Goal: Task Accomplishment & Management: Complete application form

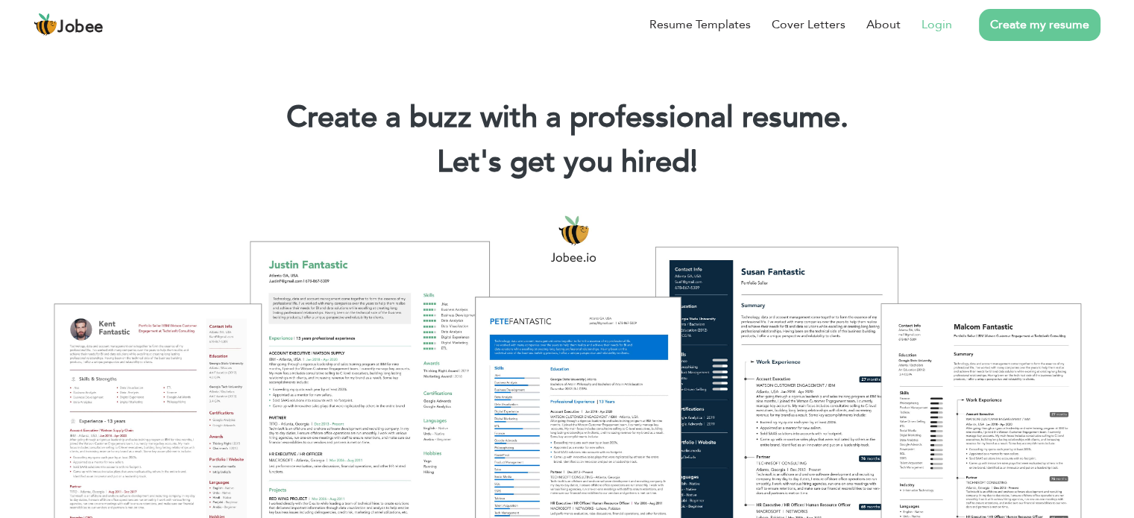
click at [928, 28] on link "Login" at bounding box center [936, 25] width 31 height 18
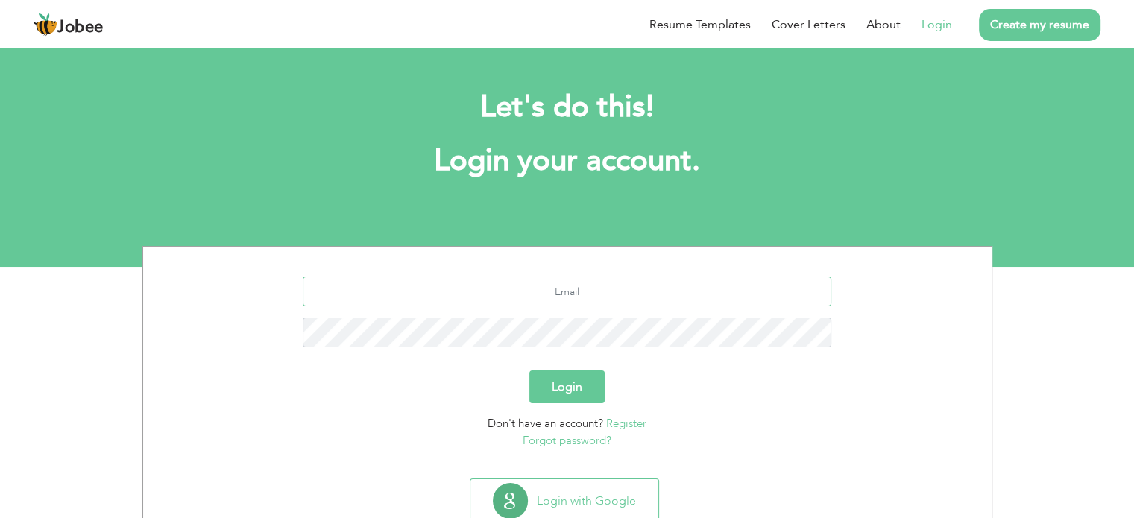
click at [578, 293] on input "text" at bounding box center [567, 292] width 528 height 30
type input "naeem.ciit@gmail.com"
click at [578, 387] on button "Login" at bounding box center [566, 386] width 75 height 33
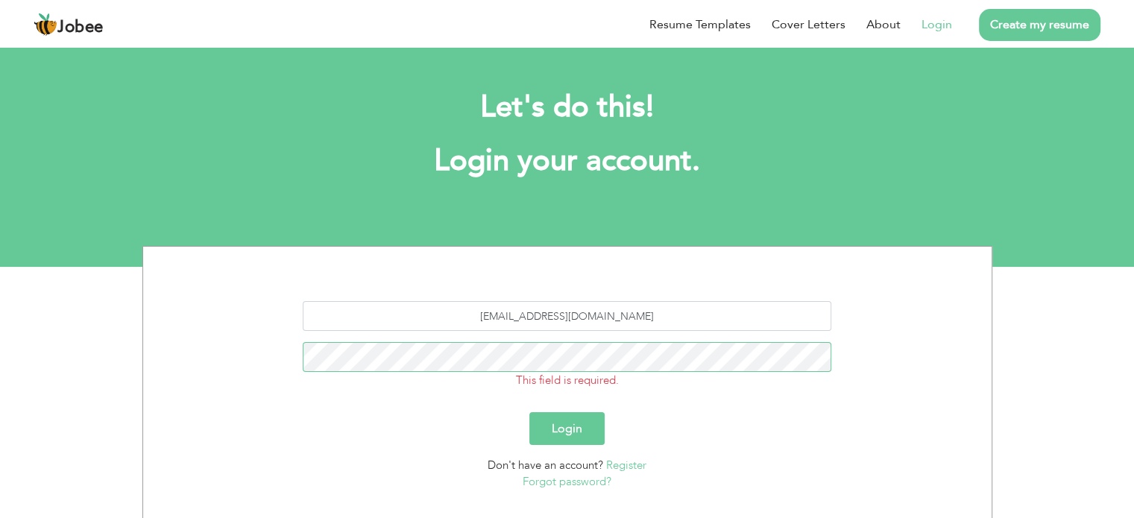
click at [529, 412] on button "Login" at bounding box center [566, 428] width 75 height 33
click at [564, 428] on button "Login" at bounding box center [566, 428] width 75 height 33
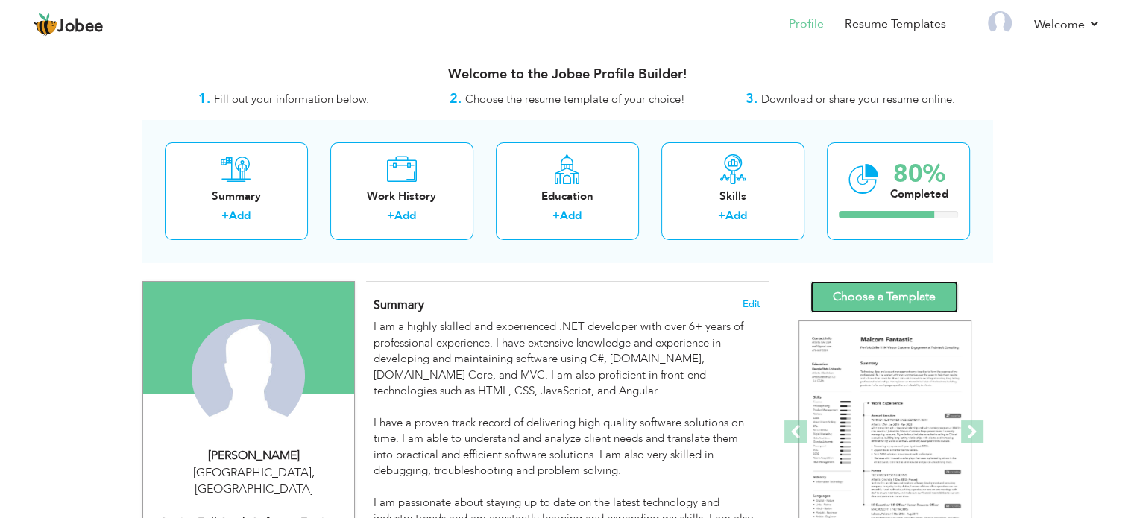
click at [857, 287] on link "Choose a Template" at bounding box center [884, 297] width 148 height 32
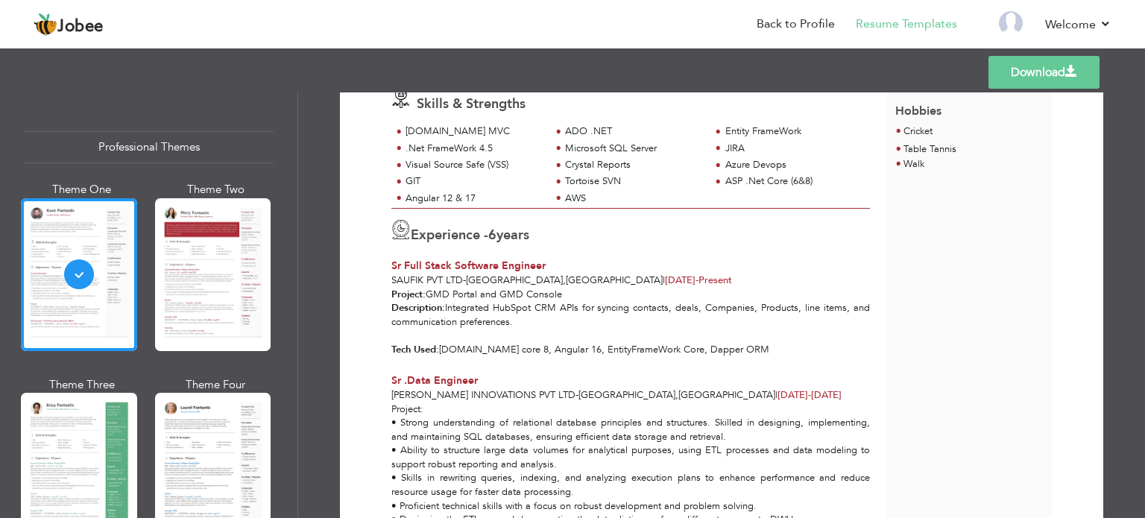
scroll to position [233, 0]
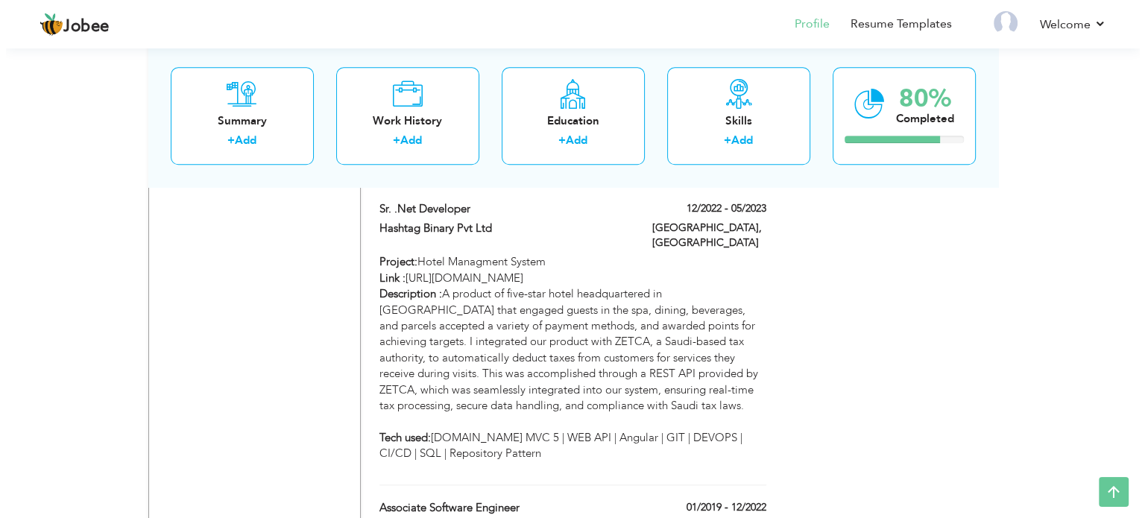
scroll to position [1808, 0]
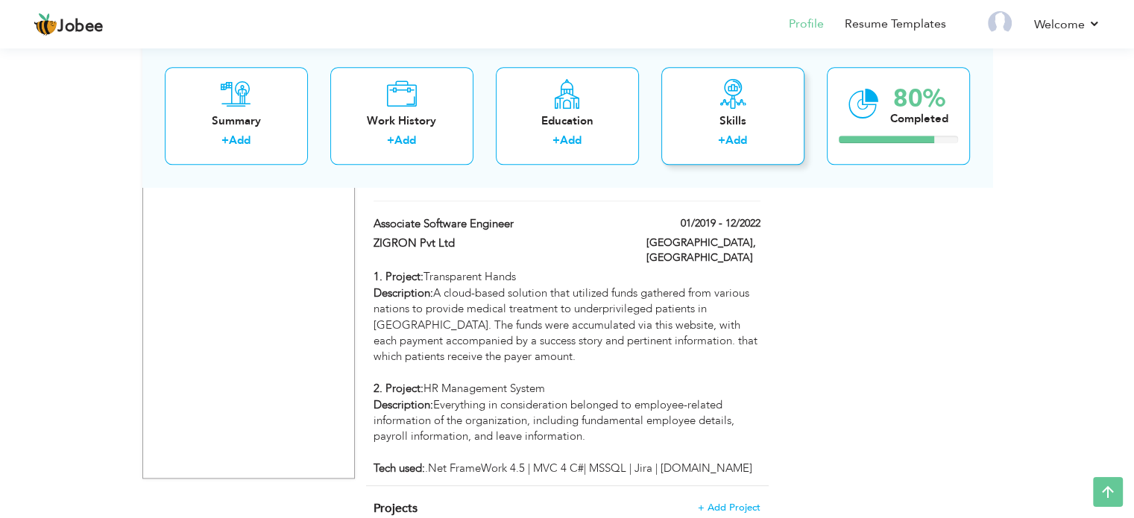
click at [730, 134] on link "Add" at bounding box center [736, 140] width 22 height 15
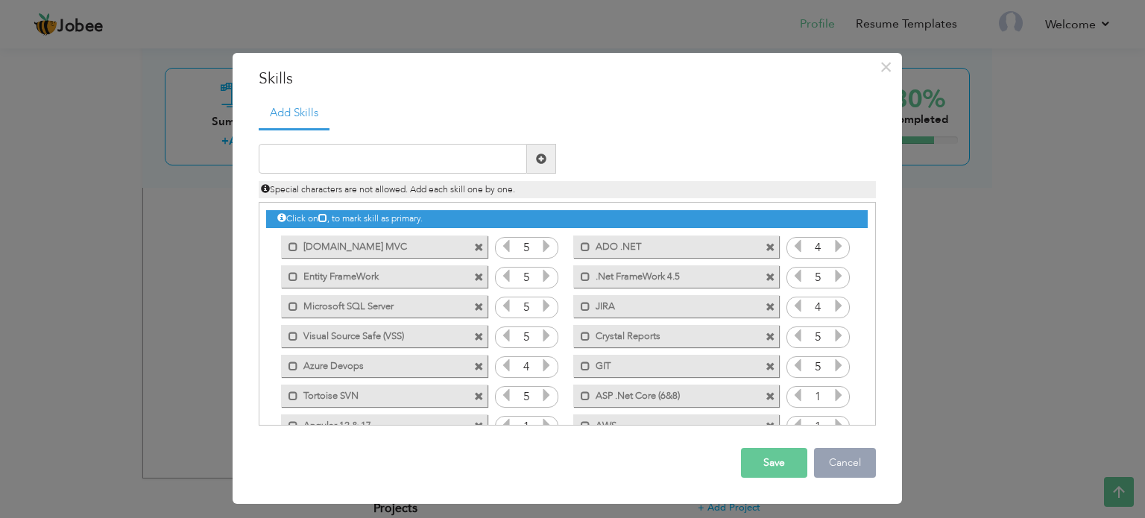
click at [848, 467] on button "Cancel" at bounding box center [845, 463] width 62 height 30
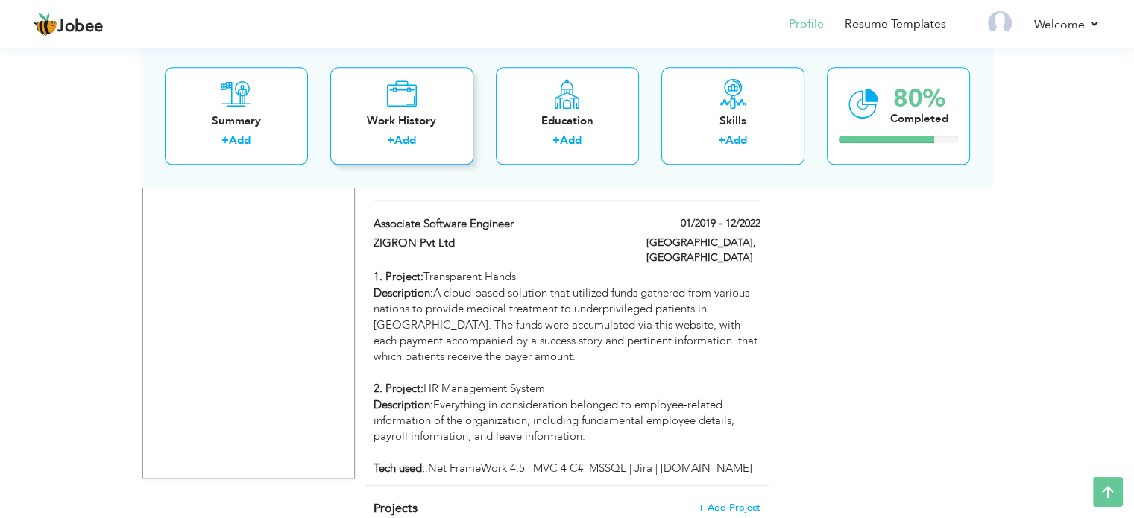
click at [410, 136] on link "Add" at bounding box center [405, 140] width 22 height 15
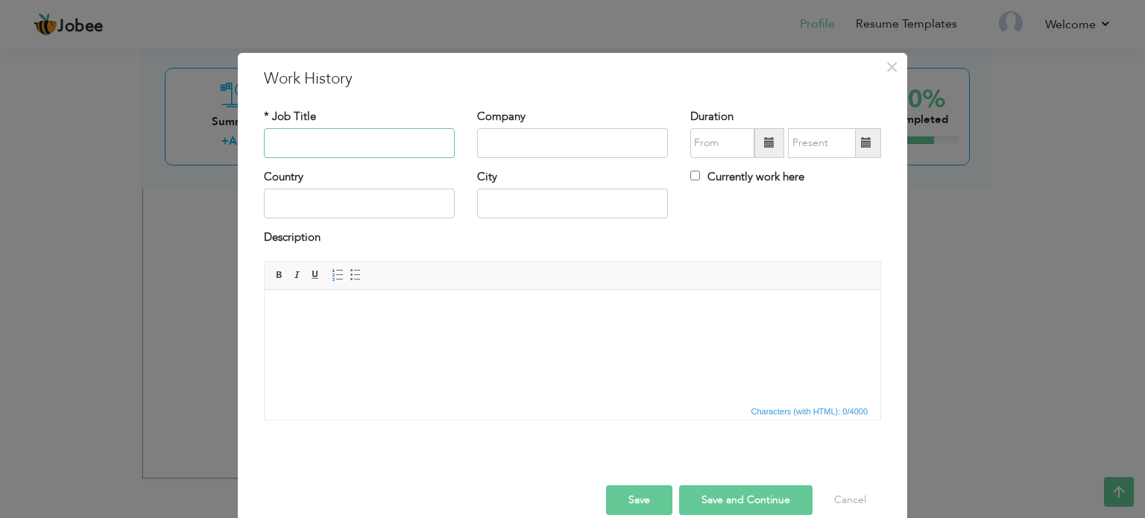
paste input "Sr. MIS/Web Developer"
type input "Sr. MIS/Web Developer"
click at [552, 139] on input "text" at bounding box center [572, 143] width 191 height 30
paste input "Hashoo Trust,"
type input "Hashoo Trust"
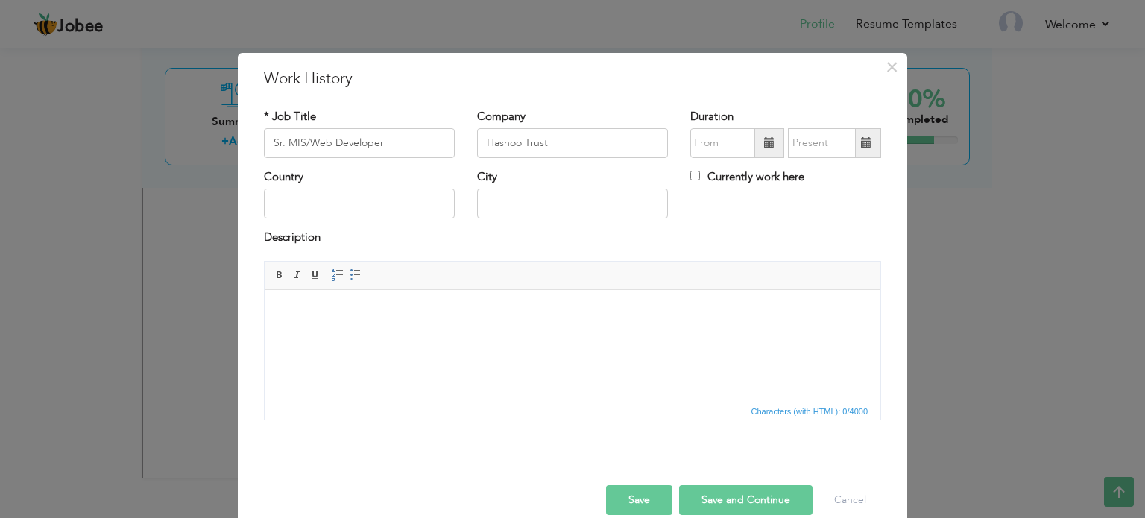
click at [764, 141] on span at bounding box center [769, 142] width 10 height 10
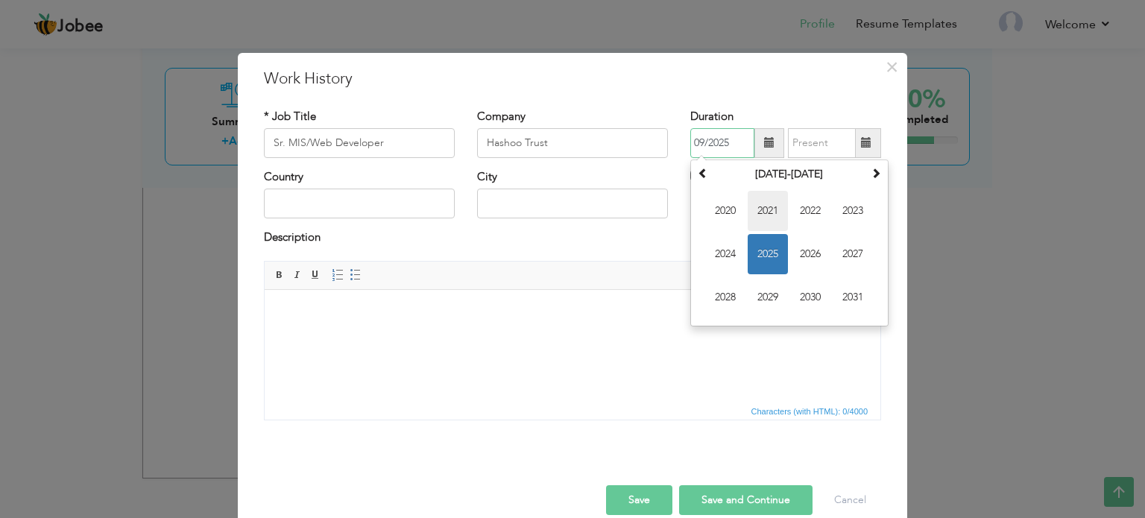
click at [761, 209] on span "2021" at bounding box center [768, 211] width 40 height 40
click at [840, 294] on span "Dec" at bounding box center [853, 297] width 40 height 40
type input "12/2021"
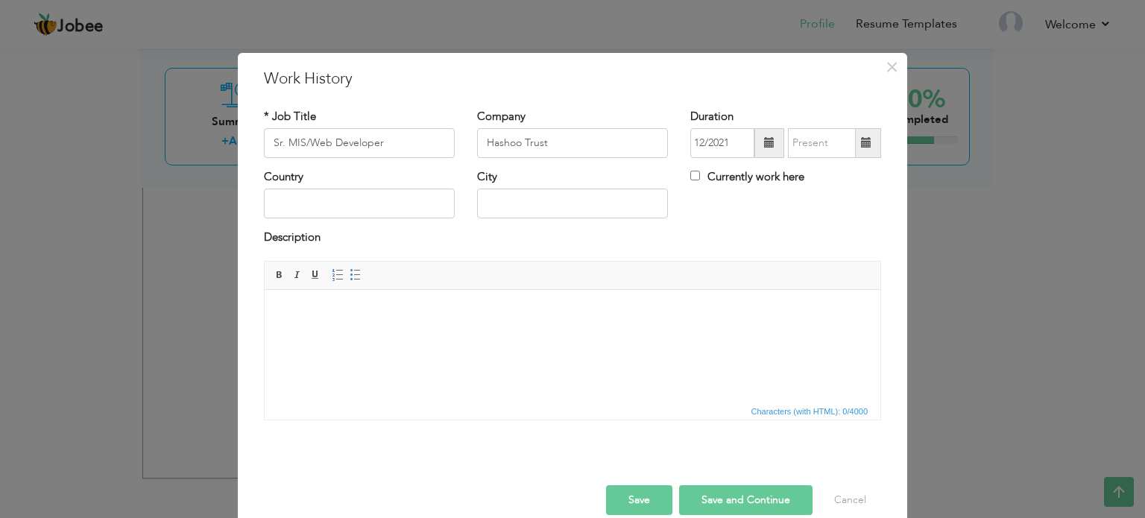
click at [862, 143] on span at bounding box center [866, 142] width 10 height 10
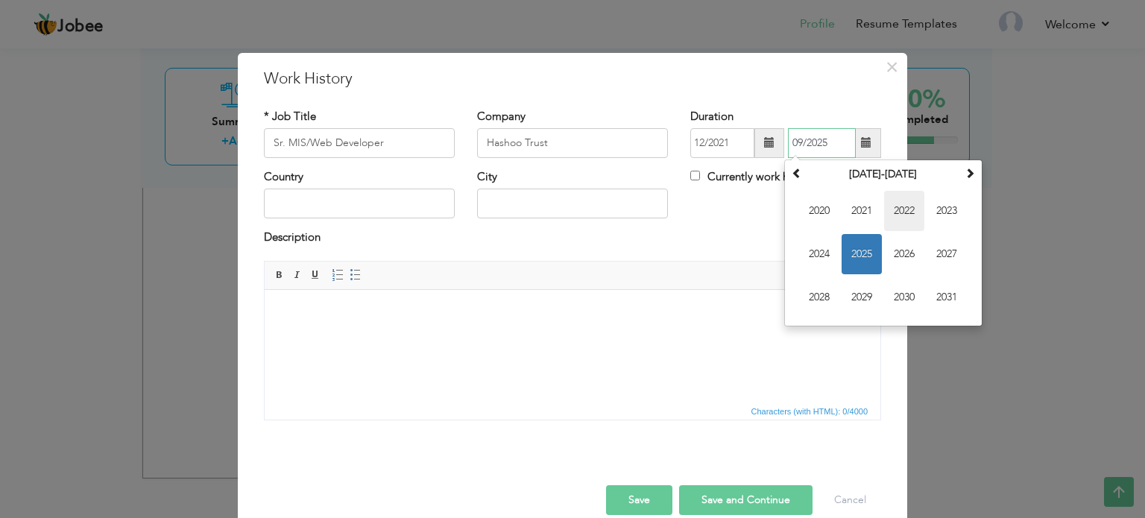
click at [894, 201] on span "2022" at bounding box center [904, 211] width 40 height 40
click at [953, 297] on span "Dec" at bounding box center [946, 297] width 40 height 40
type input "12/2022"
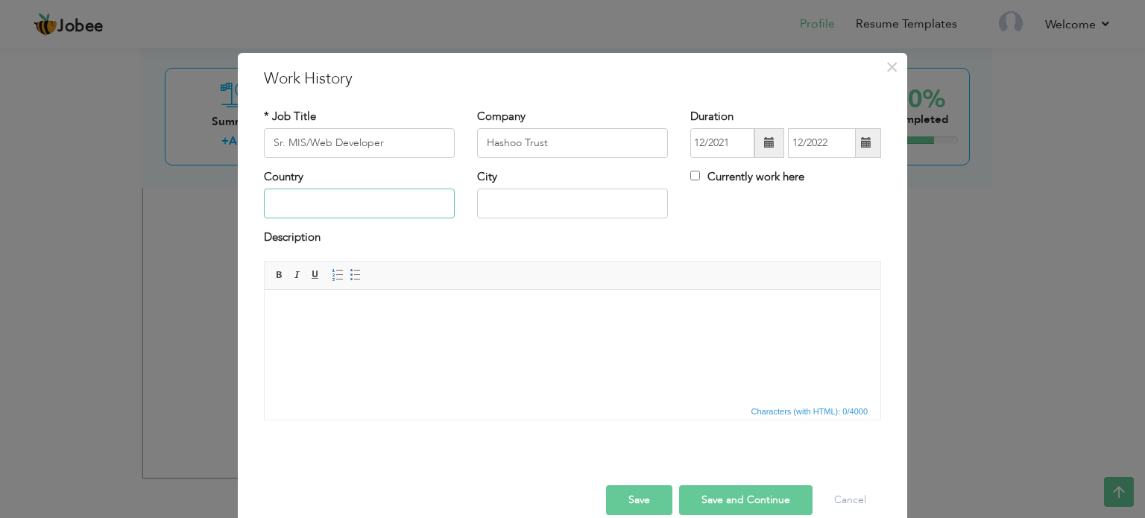
click at [341, 199] on input "text" at bounding box center [359, 204] width 191 height 30
type input "[GEOGRAPHIC_DATA]"
drag, startPoint x: 579, startPoint y: 205, endPoint x: 460, endPoint y: 208, distance: 119.3
click at [466, 208] on div "[GEOGRAPHIC_DATA], [GEOGRAPHIC_DATA]" at bounding box center [572, 199] width 213 height 60
type input "[GEOGRAPHIC_DATA]"
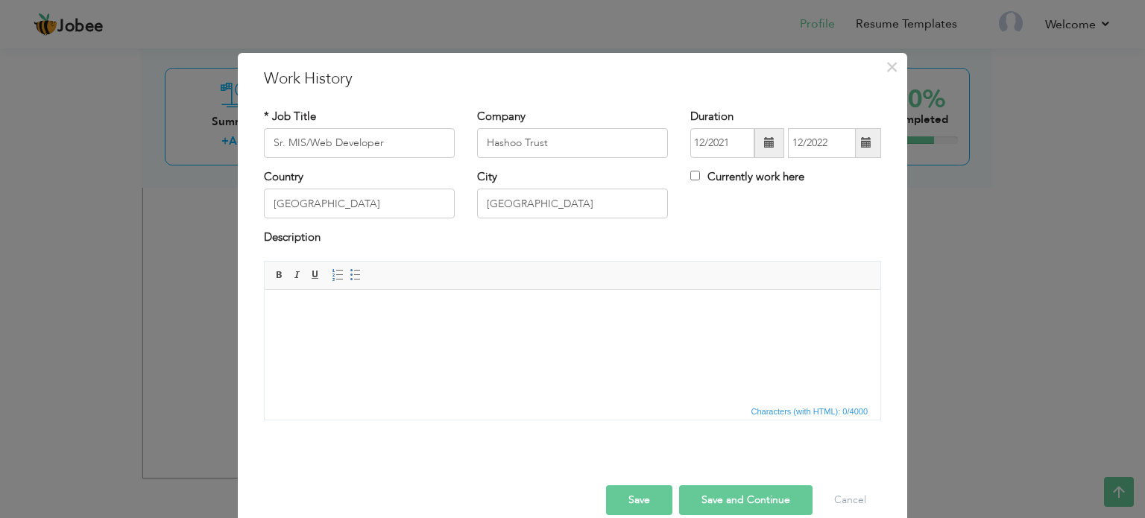
click at [744, 492] on button "Save and Continue" at bounding box center [745, 500] width 133 height 30
click at [679, 485] on button "Save and Continue" at bounding box center [745, 500] width 133 height 30
